Goal: Find specific page/section: Find specific page/section

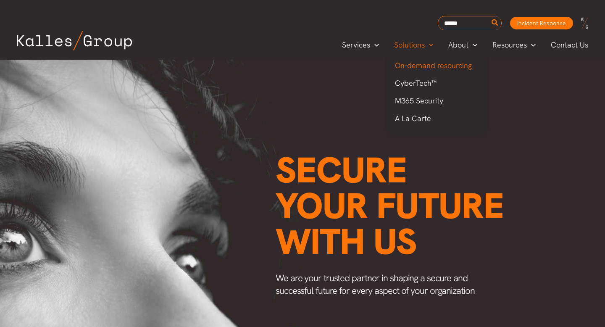
click at [415, 68] on span "On-demand resourcing" at bounding box center [433, 65] width 77 height 10
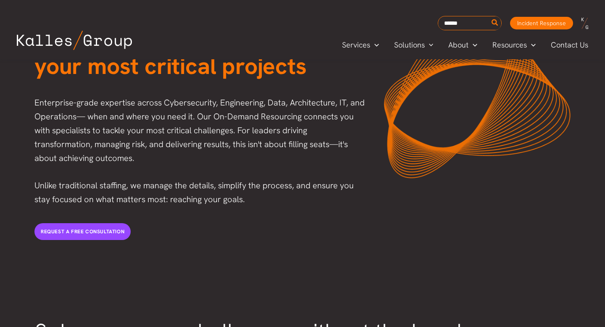
scroll to position [103, 0]
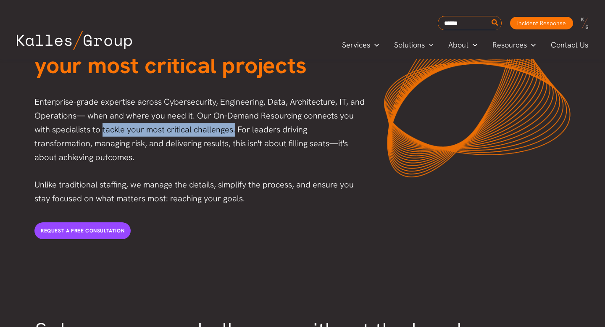
drag, startPoint x: 234, startPoint y: 130, endPoint x: 102, endPoint y: 127, distance: 132.3
click at [102, 127] on p "Enterprise-grade expertise across Cybersecurity, Engineering, Data, Architectur…" at bounding box center [200, 129] width 333 height 69
copy p "tackle your most critical challenges."
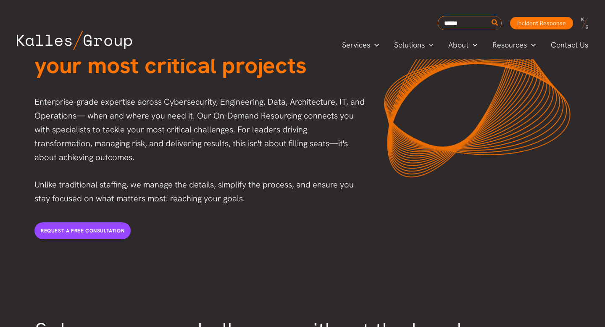
click at [351, 215] on div "Request a free consultation" at bounding box center [200, 231] width 349 height 34
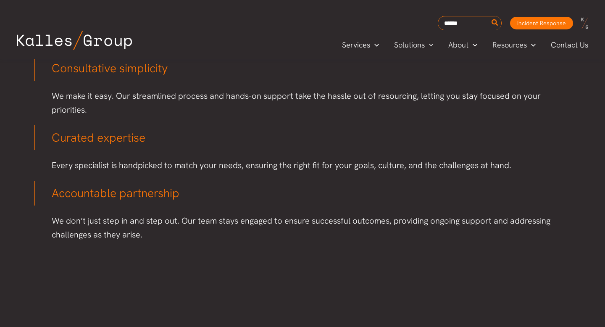
scroll to position [0, 0]
